Goal: Navigation & Orientation: Find specific page/section

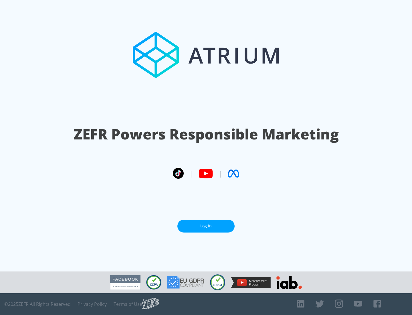
click at [206, 226] on link "Log In" at bounding box center [205, 225] width 57 height 13
